Goal: Information Seeking & Learning: Learn about a topic

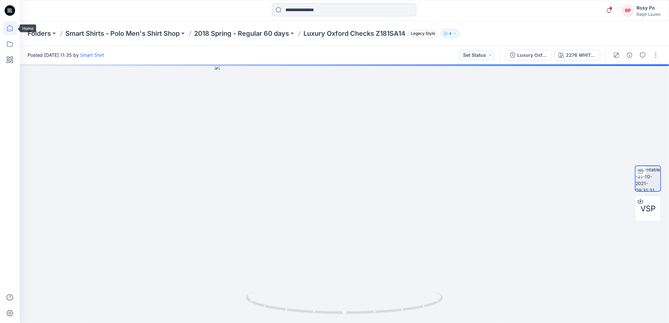
click at [9, 27] on icon at bounding box center [10, 28] width 14 height 14
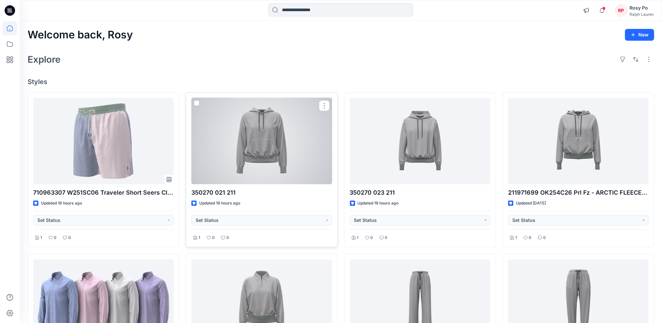
click at [283, 153] on div at bounding box center [261, 141] width 140 height 86
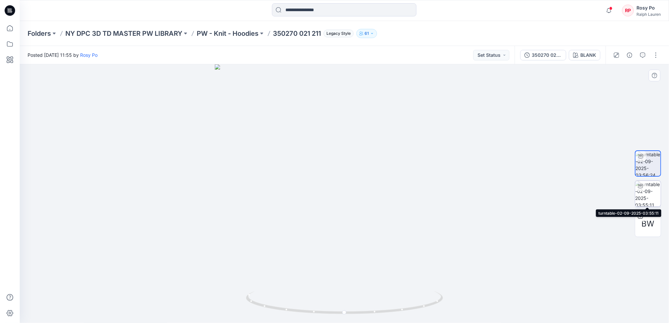
click at [646, 194] on img at bounding box center [648, 194] width 26 height 26
click at [240, 31] on p "PW - Knit - Hoodies" at bounding box center [228, 33] width 62 height 9
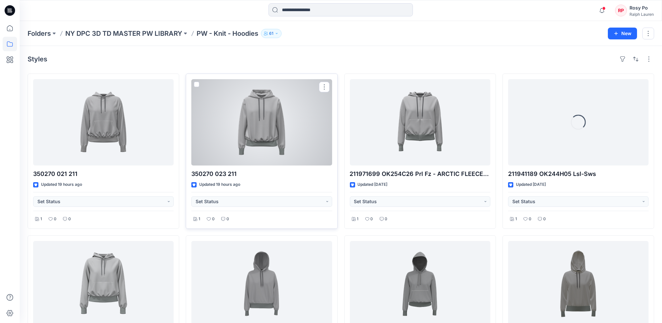
click at [282, 151] on div at bounding box center [261, 122] width 140 height 86
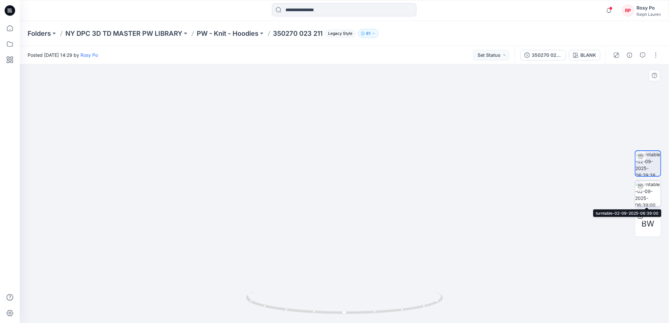
click at [646, 191] on img at bounding box center [648, 194] width 26 height 26
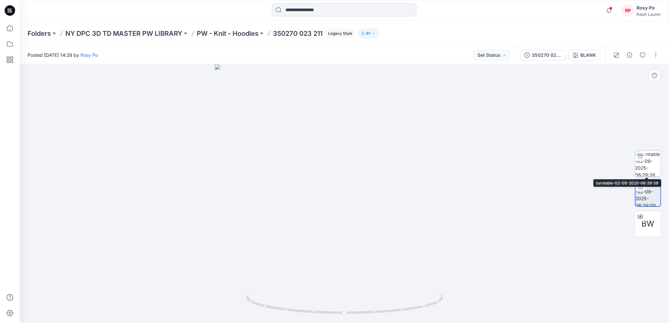
click at [655, 161] on img at bounding box center [648, 164] width 26 height 26
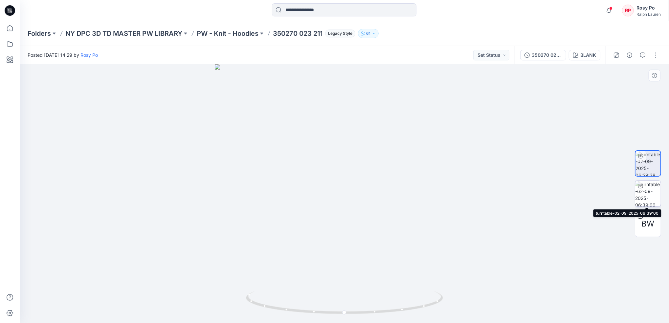
click at [644, 195] on img at bounding box center [648, 194] width 26 height 26
